Goal: Find specific fact: Find specific fact

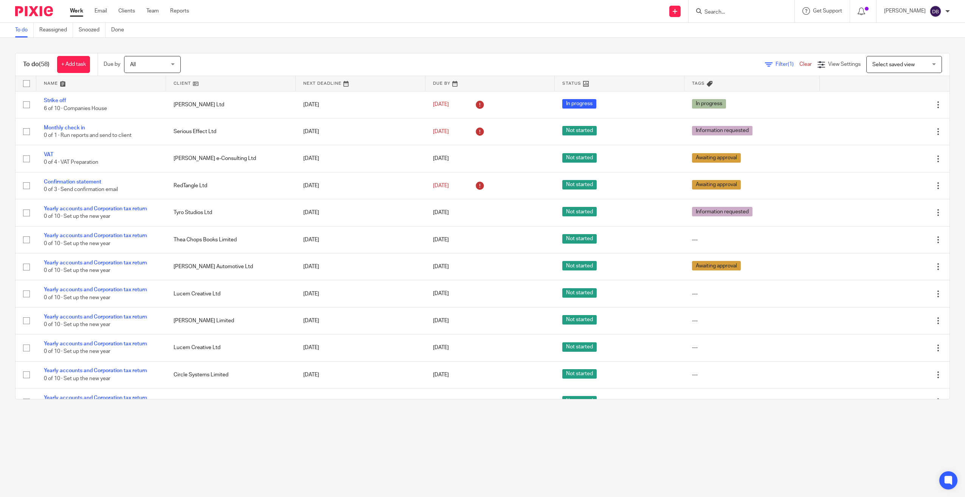
click at [735, 6] on div at bounding box center [741, 11] width 106 height 22
click at [731, 14] on input "Search" at bounding box center [737, 12] width 68 height 7
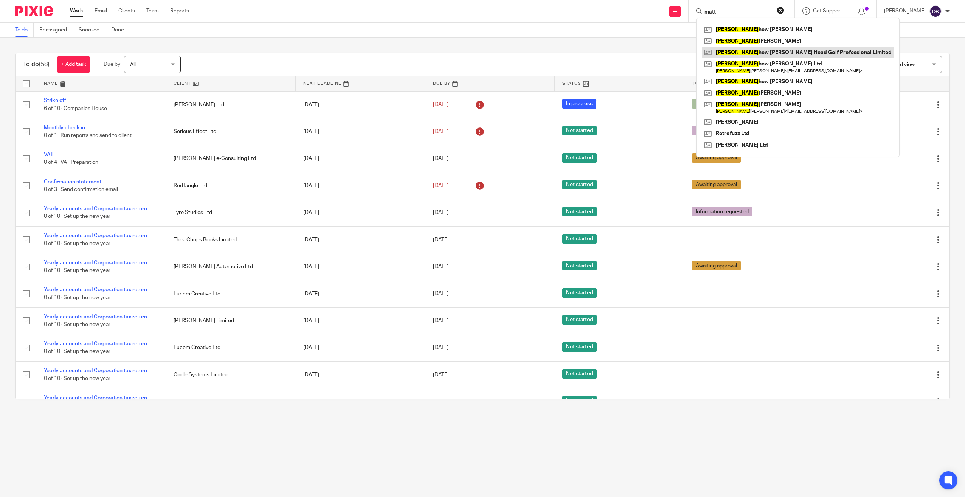
type input "matt"
click at [770, 52] on link at bounding box center [797, 52] width 191 height 11
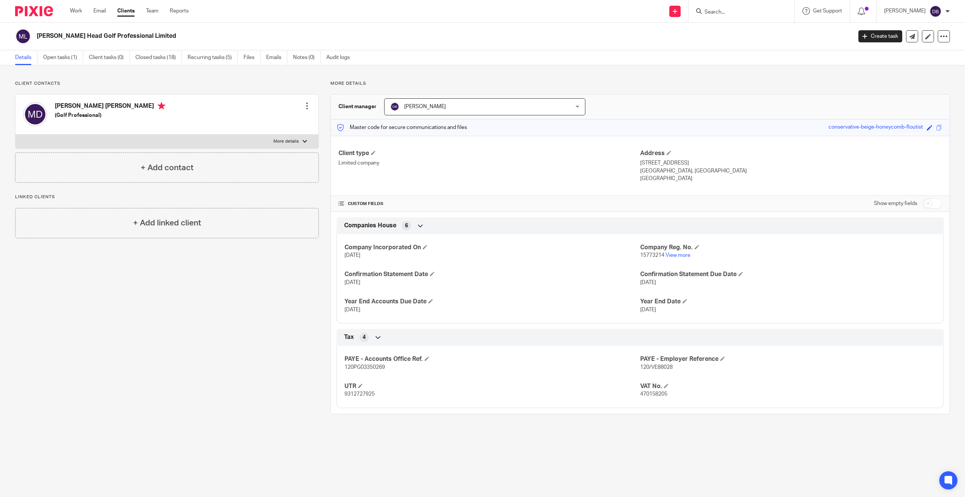
click at [652, 369] on span "120/VE88028" at bounding box center [656, 366] width 33 height 5
drag, startPoint x: 652, startPoint y: 369, endPoint x: 645, endPoint y: 367, distance: 7.3
click at [645, 367] on span "120/VE88028" at bounding box center [656, 366] width 33 height 5
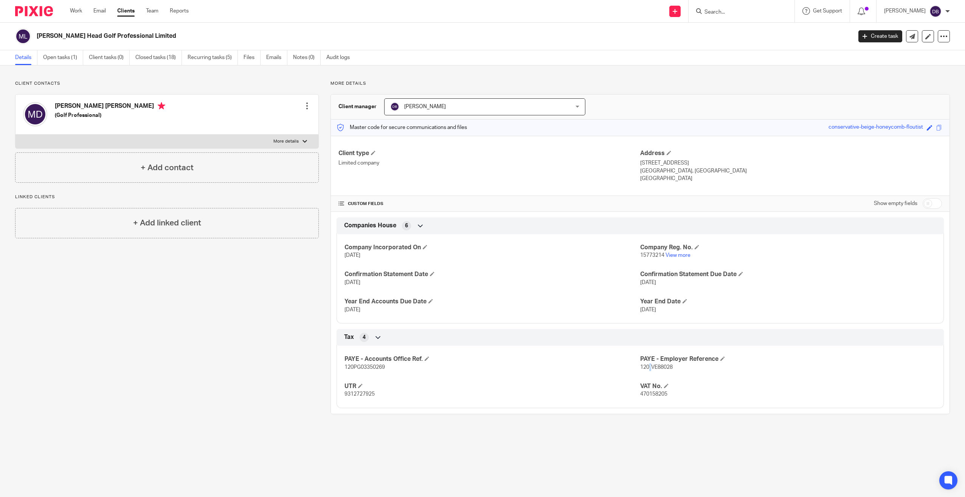
click at [645, 367] on span "120/VE88028" at bounding box center [656, 366] width 33 height 5
copy p "120/VE88028"
